Goal: Communication & Community: Ask a question

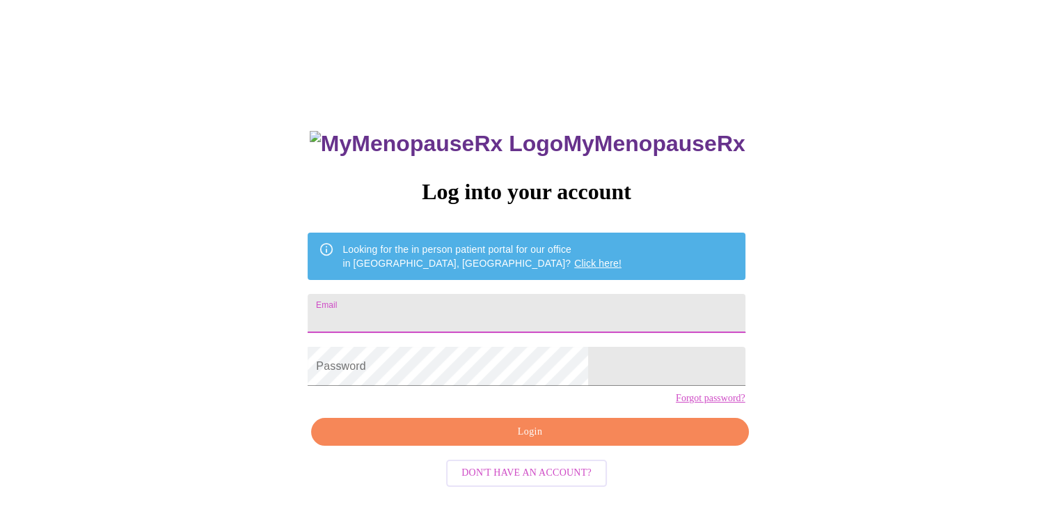
click at [521, 311] on input "Email" at bounding box center [526, 313] width 437 height 39
type input "[EMAIL_ADDRESS][DOMAIN_NAME]"
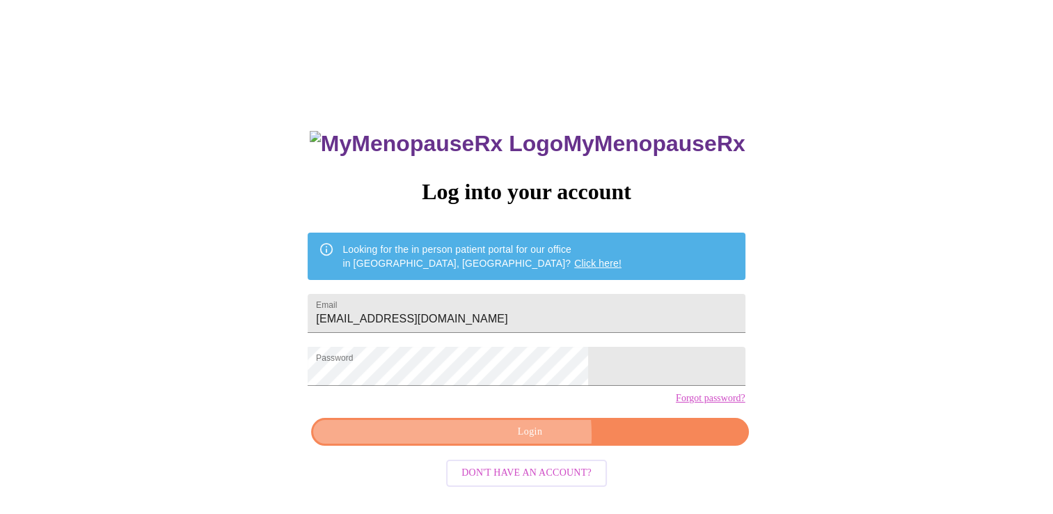
click at [489, 441] on span "Login" at bounding box center [529, 431] width 405 height 17
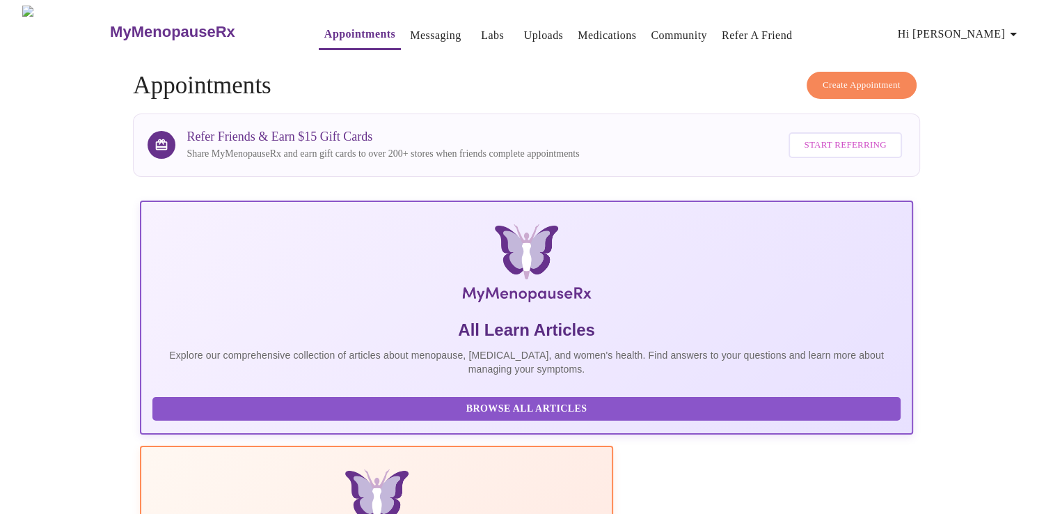
click at [582, 27] on link "Medications" at bounding box center [607, 35] width 58 height 19
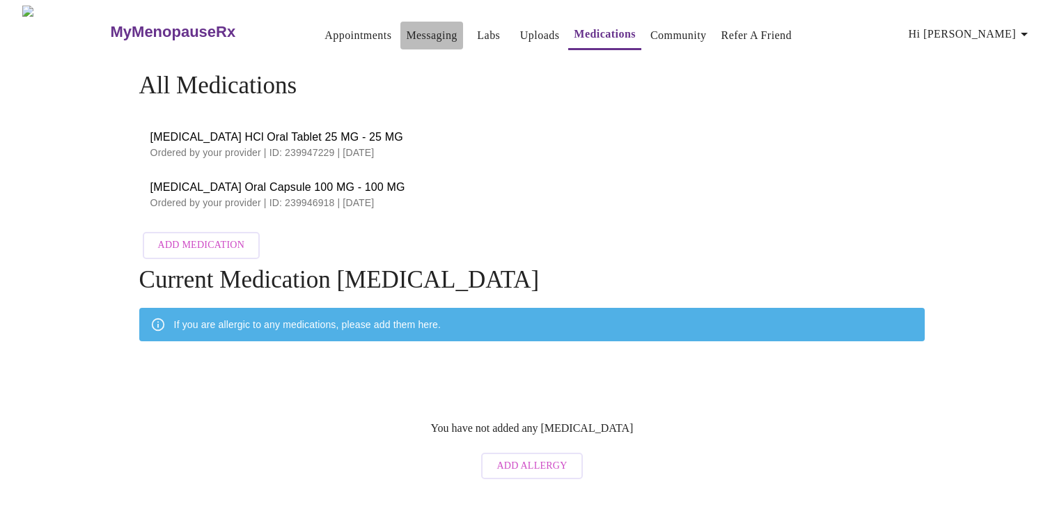
click at [406, 35] on link "Messaging" at bounding box center [431, 35] width 51 height 19
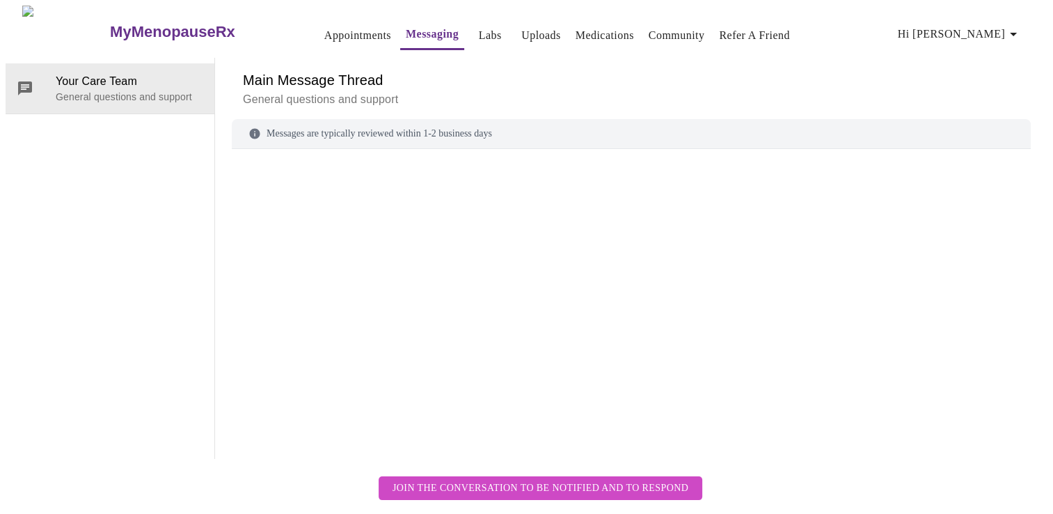
scroll to position [52, 0]
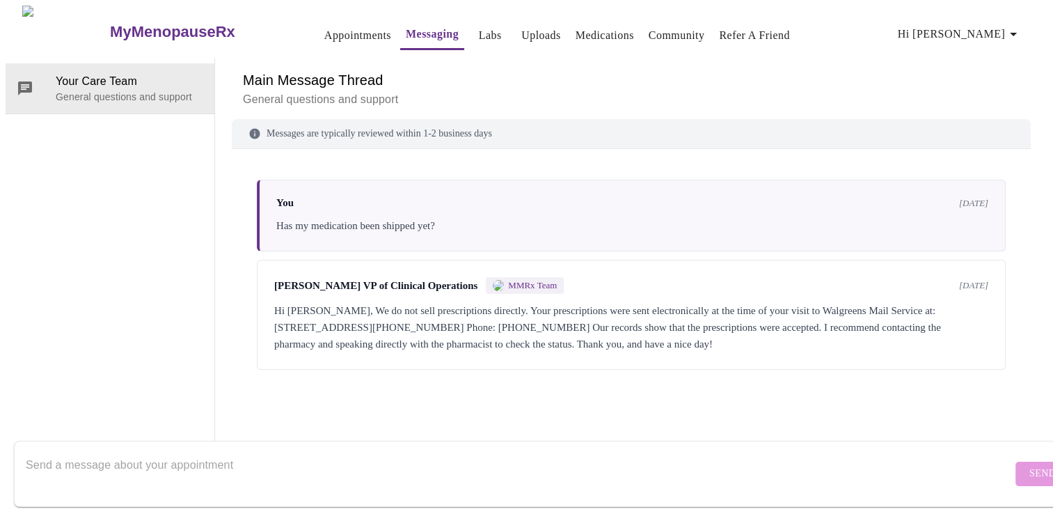
click at [338, 454] on textarea "Send a message about your appointment" at bounding box center [519, 473] width 986 height 45
type textarea "w"
click at [406, 451] on textarea "Walgreens cant deliver my medicine. Can you resend my prescription to" at bounding box center [519, 473] width 986 height 45
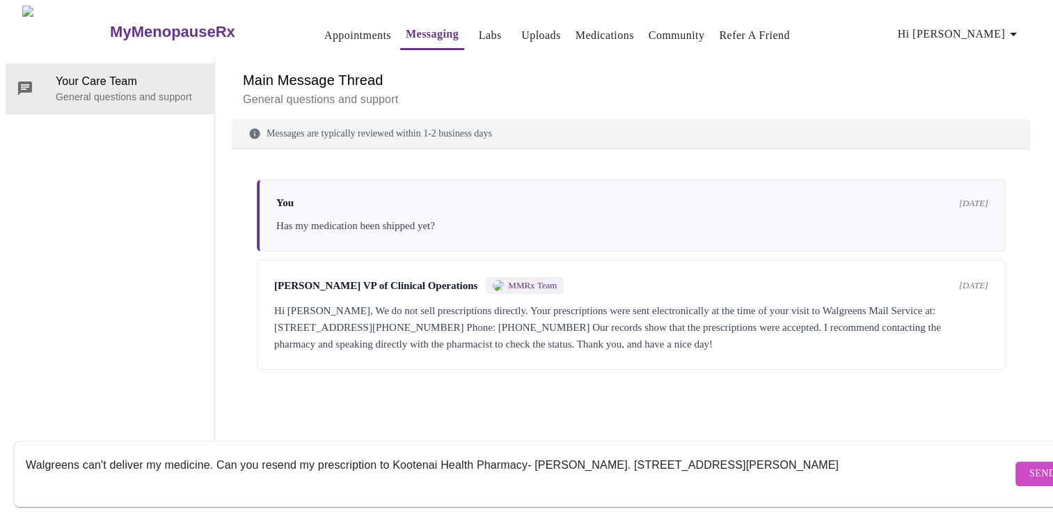
type textarea "Walgreens can't deliver my medicine. Can you resend my prescription to Kootenai…"
click at [1016, 461] on button "Send" at bounding box center [1043, 473] width 54 height 24
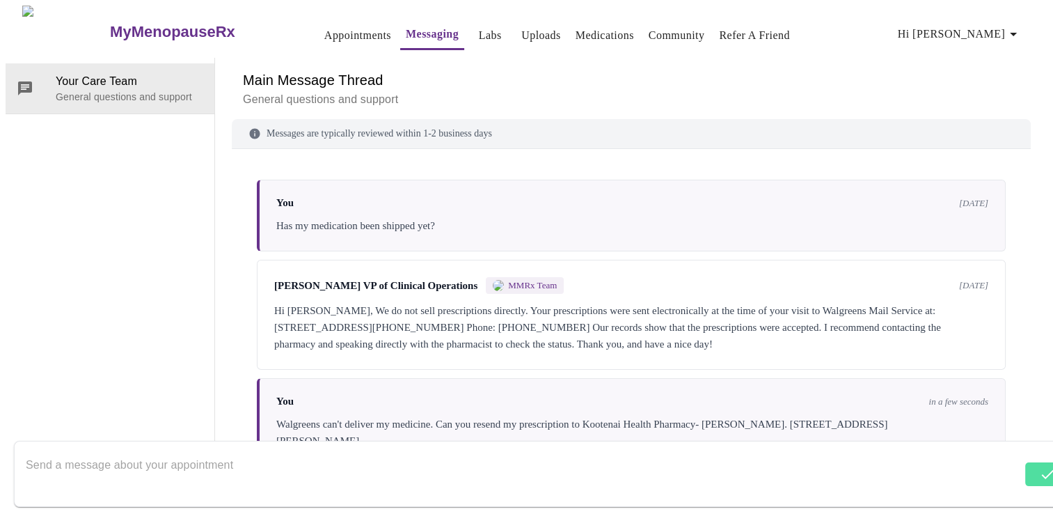
scroll to position [18, 0]
